Goal: Information Seeking & Learning: Learn about a topic

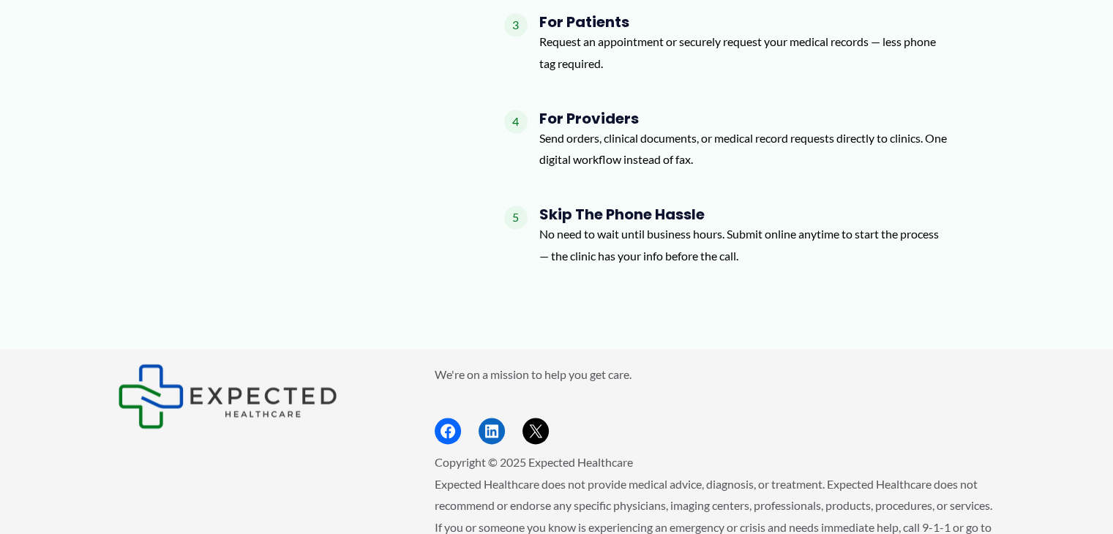
scroll to position [1706, 0]
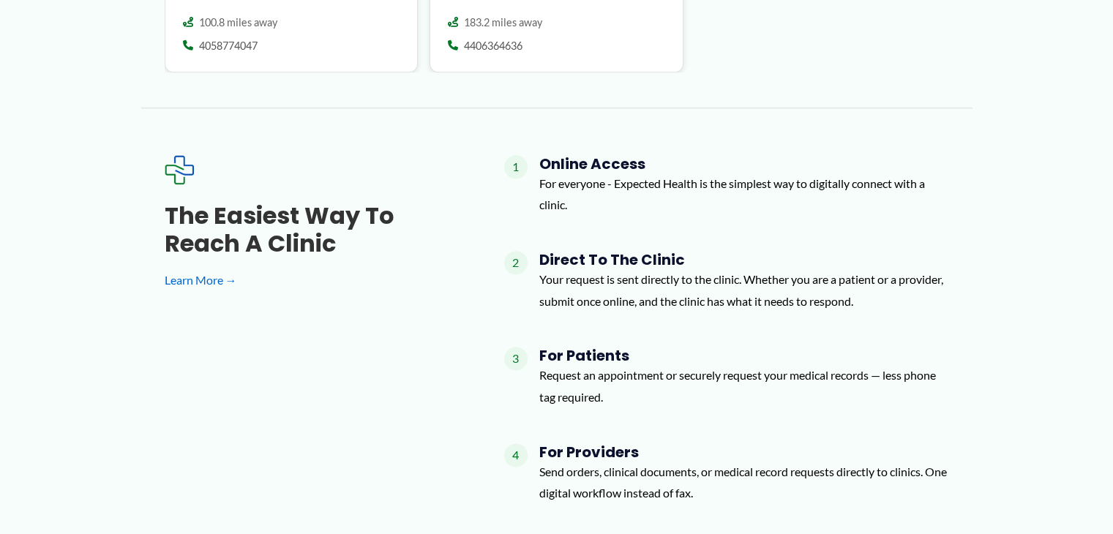
click at [574, 444] on h4 "For Providers" at bounding box center [745, 453] width 410 height 18
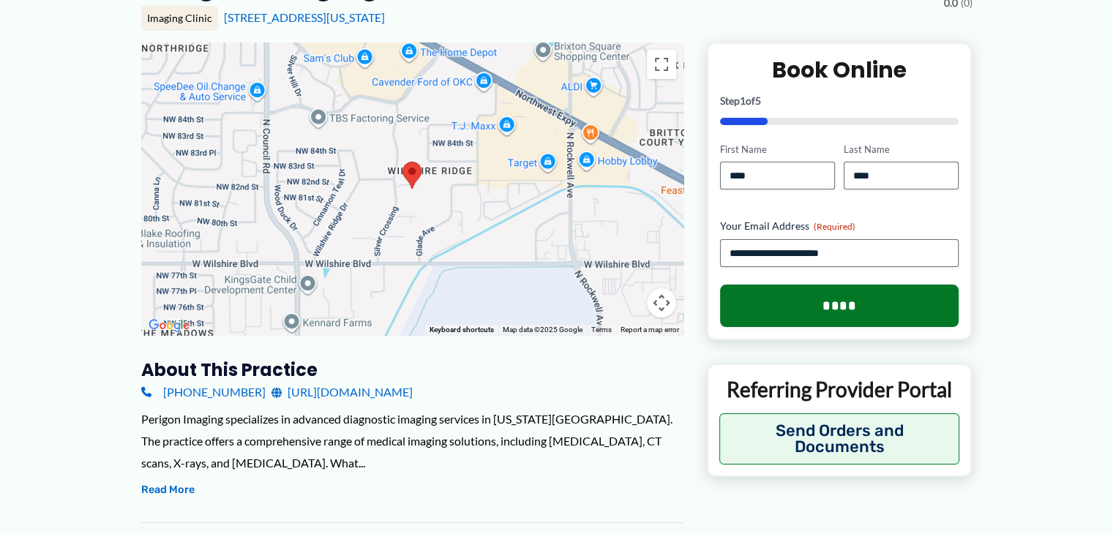
scroll to position [169, 0]
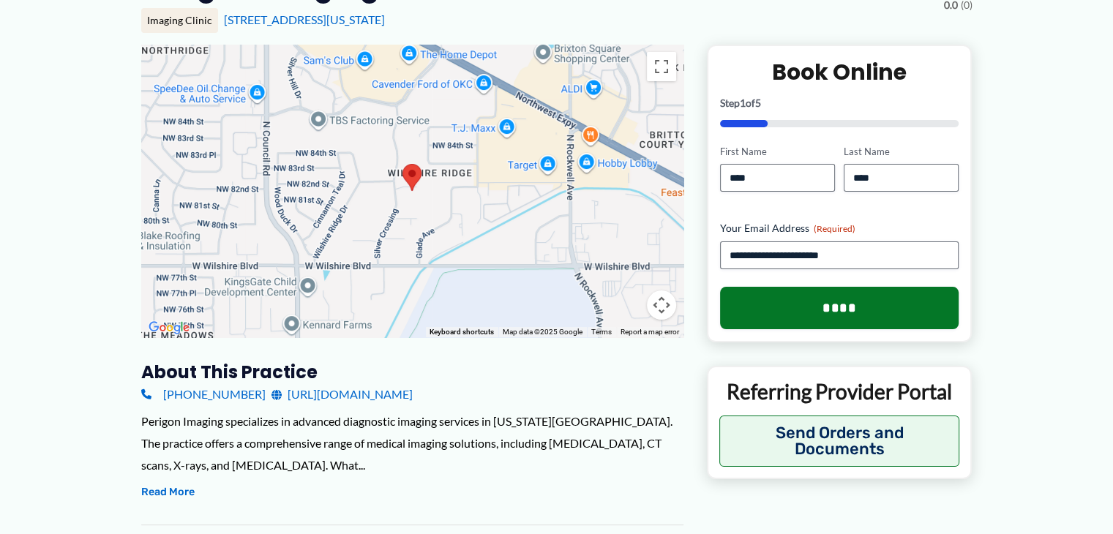
click at [346, 393] on link "https://perigonimaging.com/" at bounding box center [342, 395] width 141 height 22
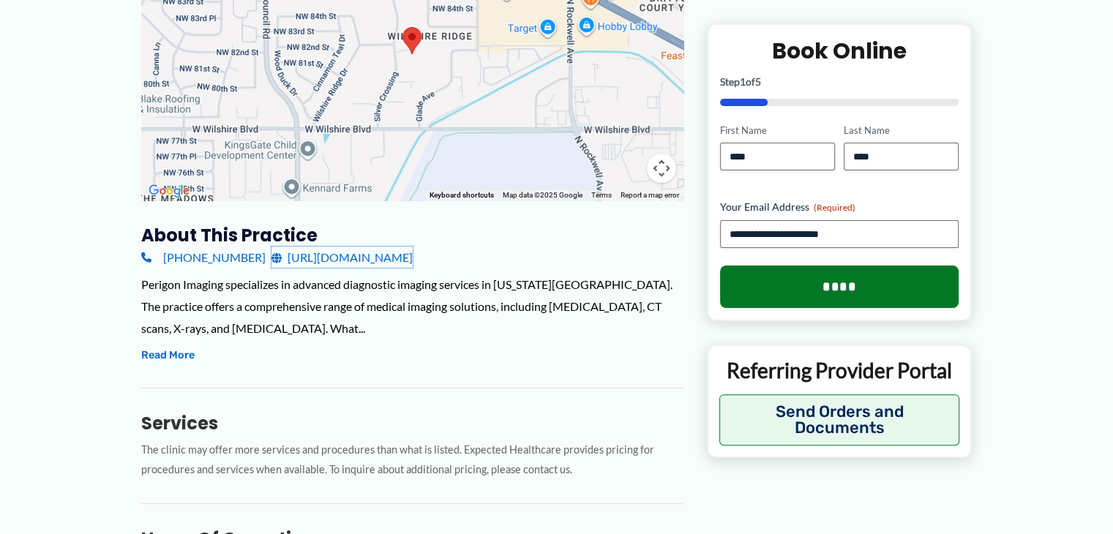
scroll to position [316, 0]
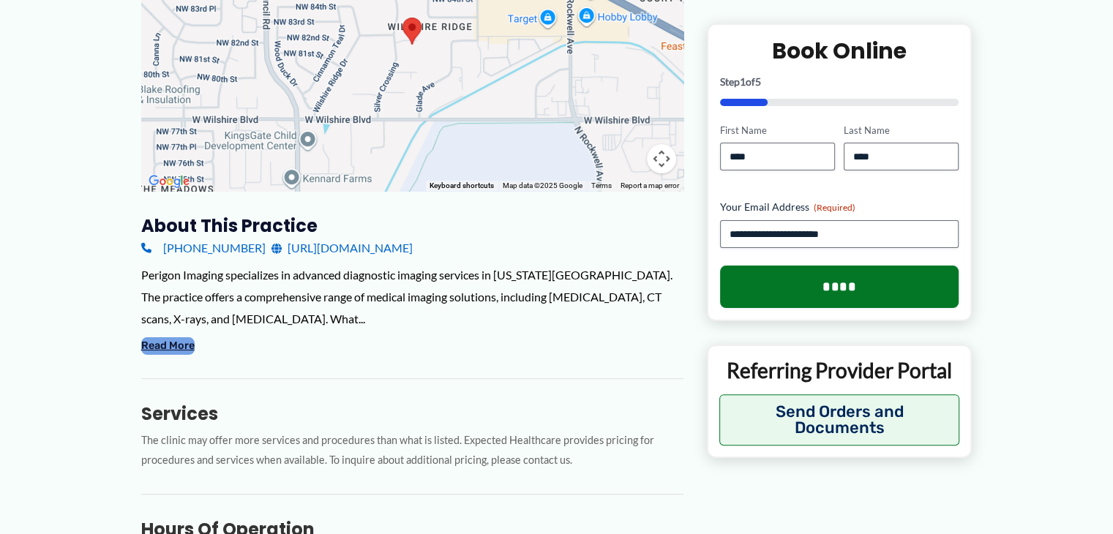
click at [187, 343] on button "Read More" at bounding box center [167, 346] width 53 height 18
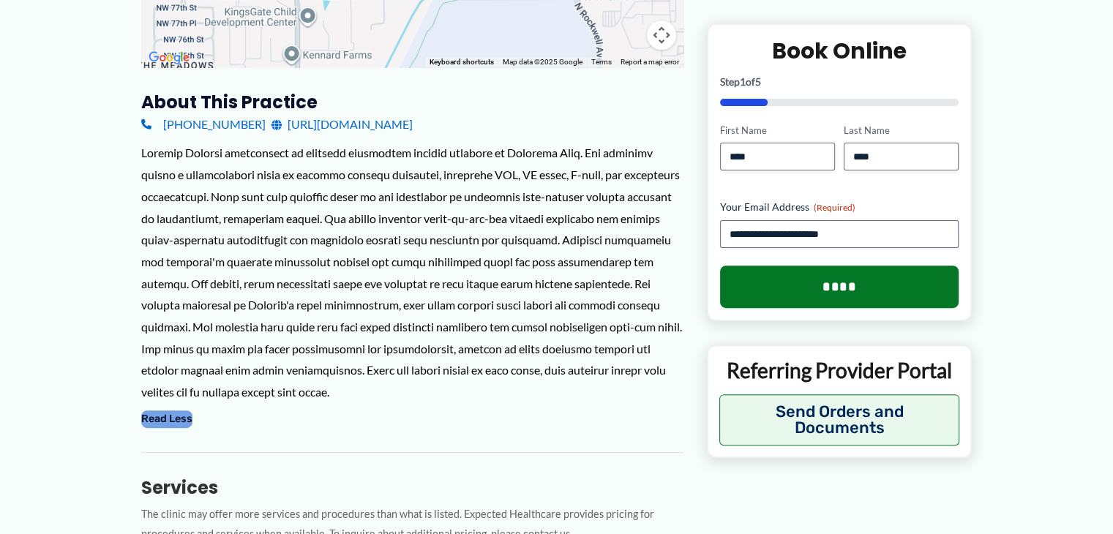
scroll to position [0, 0]
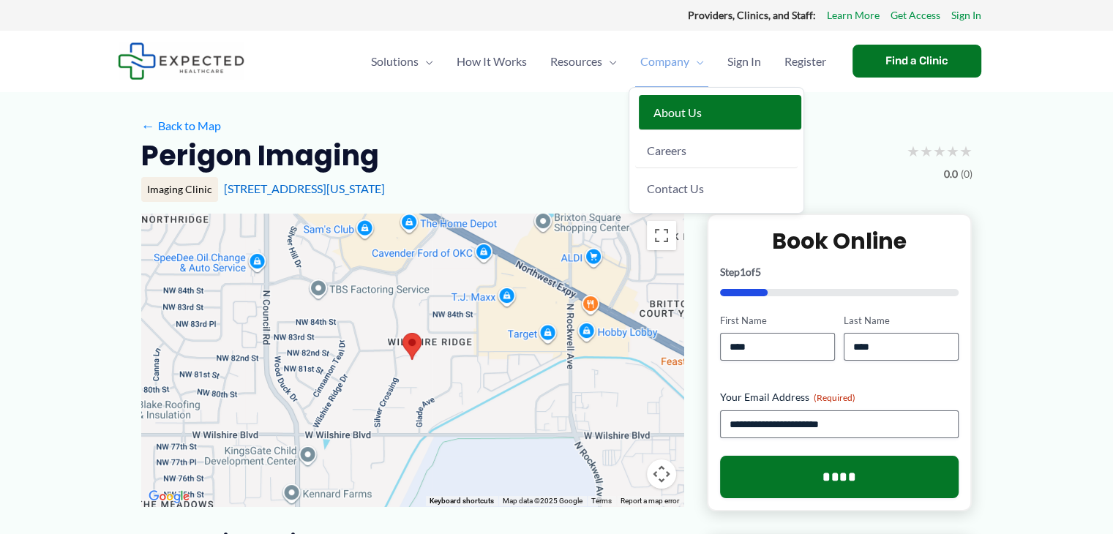
click at [673, 121] on link "About Us" at bounding box center [720, 112] width 163 height 35
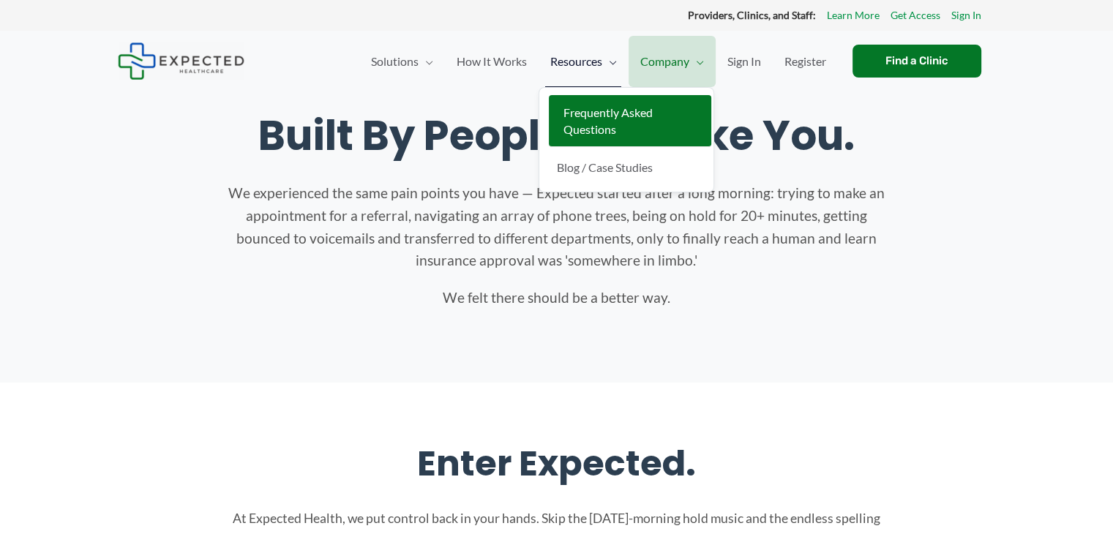
click at [600, 142] on link "Frequently Asked Questions" at bounding box center [630, 121] width 163 height 52
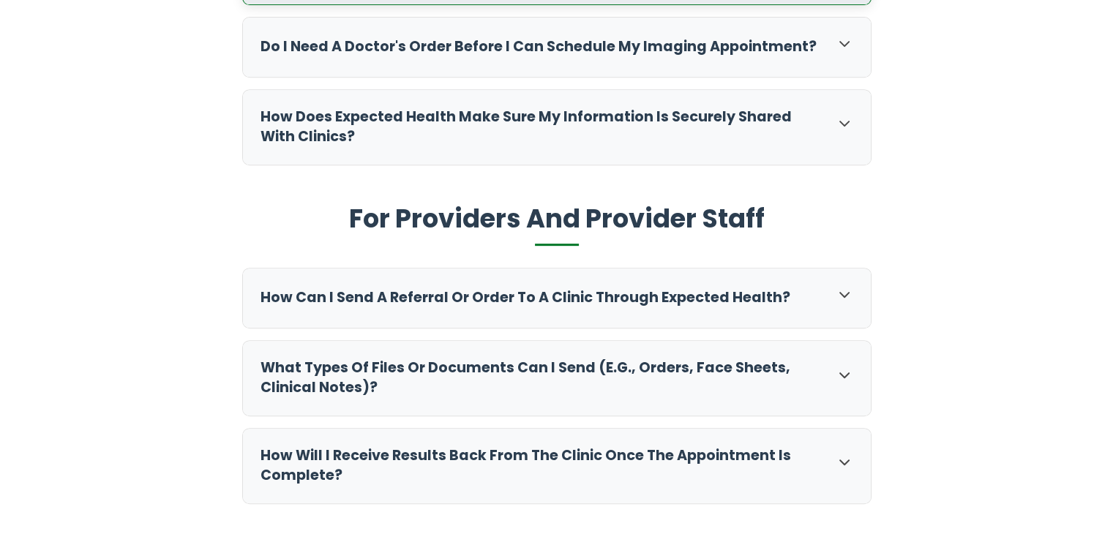
scroll to position [732, 0]
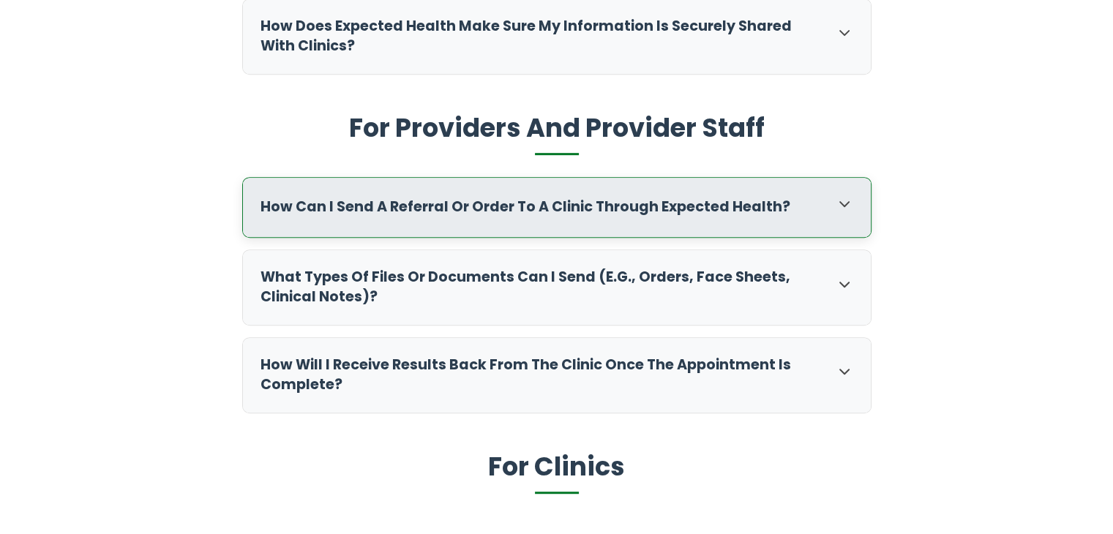
click at [843, 203] on icon at bounding box center [845, 204] width 18 height 18
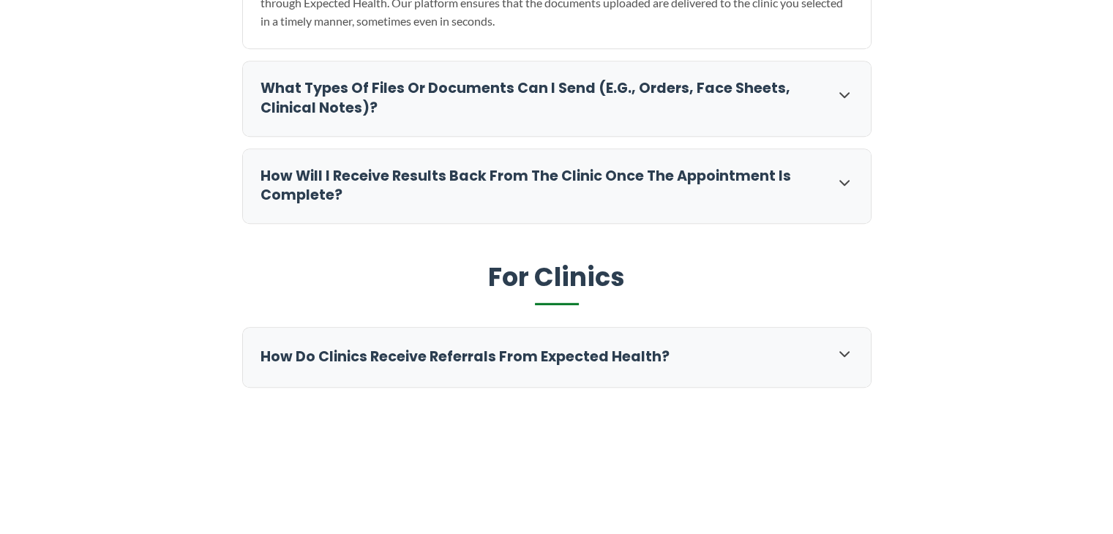
scroll to position [1098, 0]
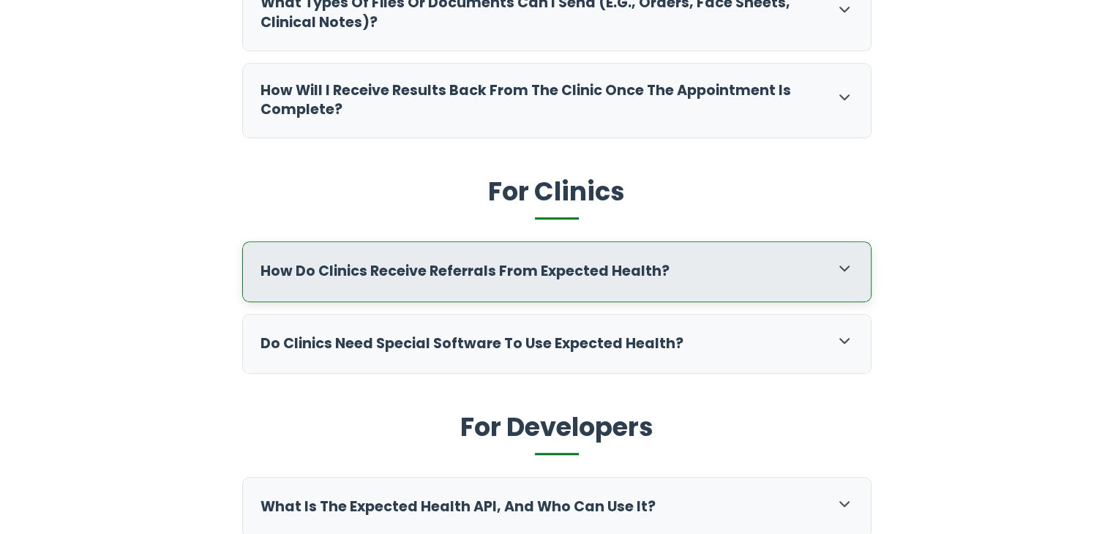
click at [508, 286] on div "How do clinics receive referrals from Expected Health?" at bounding box center [557, 271] width 628 height 59
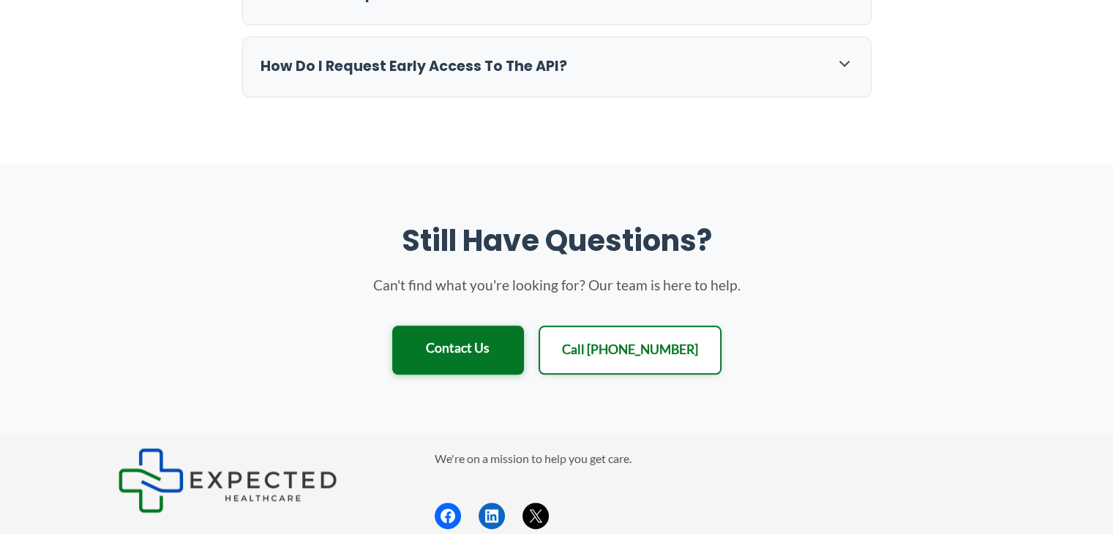
scroll to position [1757, 0]
